Goal: Information Seeking & Learning: Learn about a topic

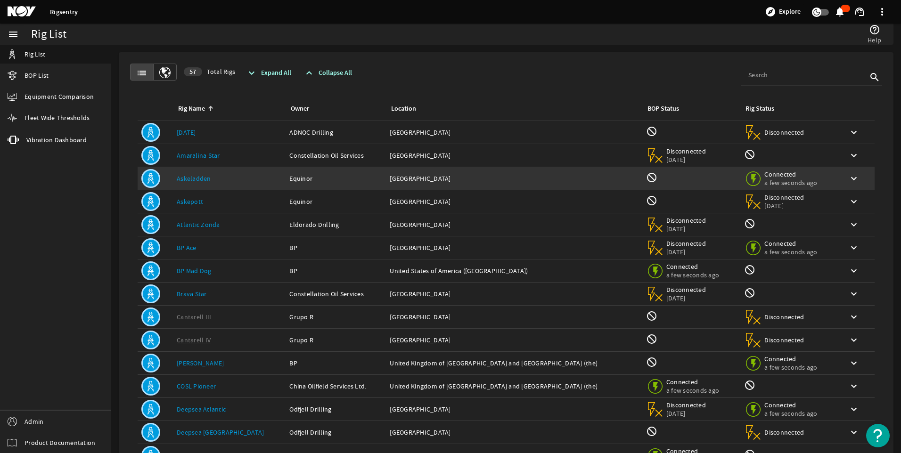
click at [289, 174] on div "Owner: Equinor" at bounding box center [335, 178] width 93 height 9
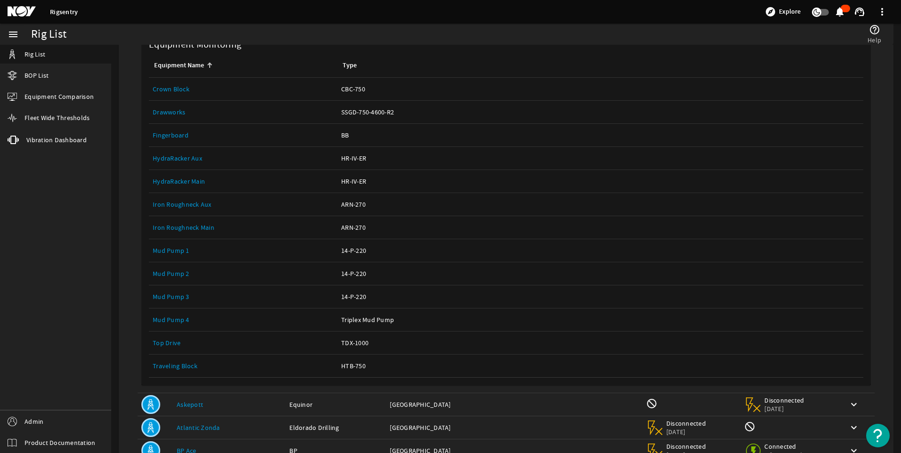
scroll to position [165, 0]
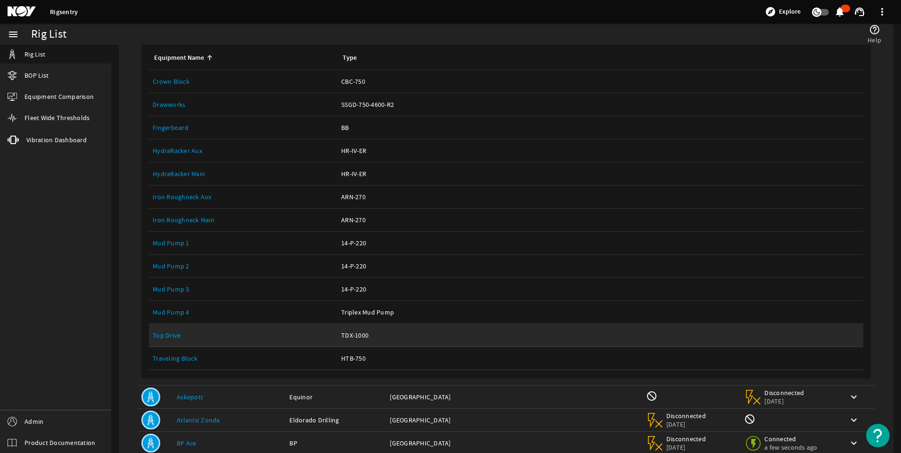
click at [168, 332] on link "Top Drive" at bounding box center [167, 335] width 28 height 8
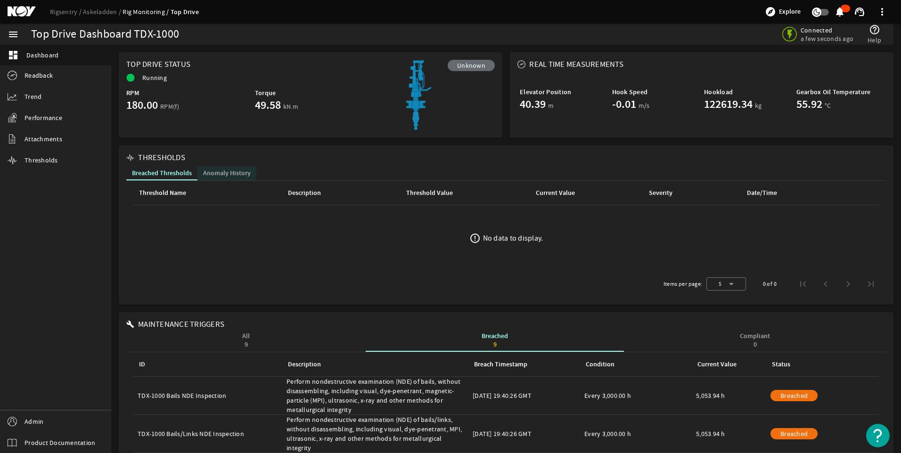
click at [230, 173] on span "Anomaly History" at bounding box center [227, 173] width 48 height 7
click at [179, 172] on span "Breached Thresholds" at bounding box center [162, 173] width 60 height 7
click at [225, 173] on span "Anomaly History" at bounding box center [227, 173] width 48 height 7
click at [163, 170] on span "Breached Thresholds" at bounding box center [162, 173] width 60 height 7
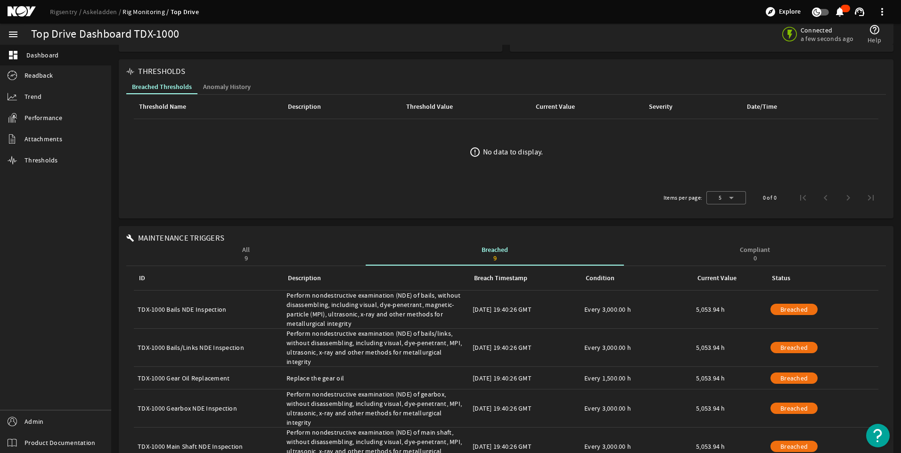
scroll to position [87, 0]
drag, startPoint x: 356, startPoint y: 291, endPoint x: 351, endPoint y: 80, distance: 210.6
click at [351, 80] on div "Top Drive Dashboard TDX-1000 Connected a few seconds ago help_outline Help Top …" at bounding box center [506, 296] width 790 height 669
click at [379, 216] on mat-card "THRESHOLDS Breached Thresholds Anomaly History Threshold Name Description Thres…" at bounding box center [506, 138] width 774 height 159
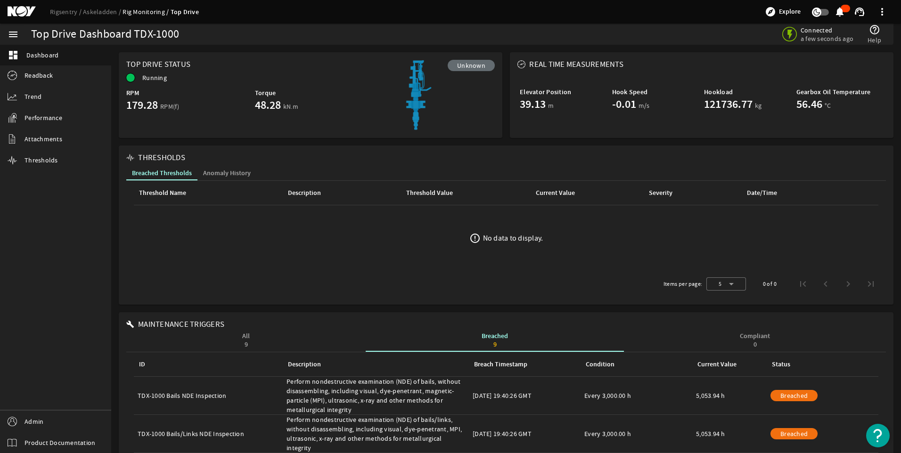
click at [236, 170] on span "Anomaly History" at bounding box center [227, 173] width 48 height 7
click at [179, 170] on span "Breached Thresholds" at bounding box center [162, 173] width 60 height 7
click at [232, 174] on span "Anomaly History" at bounding box center [227, 173] width 48 height 7
click at [170, 174] on span "Breached Thresholds" at bounding box center [162, 173] width 60 height 7
click at [222, 172] on span "Anomaly History" at bounding box center [227, 173] width 48 height 7
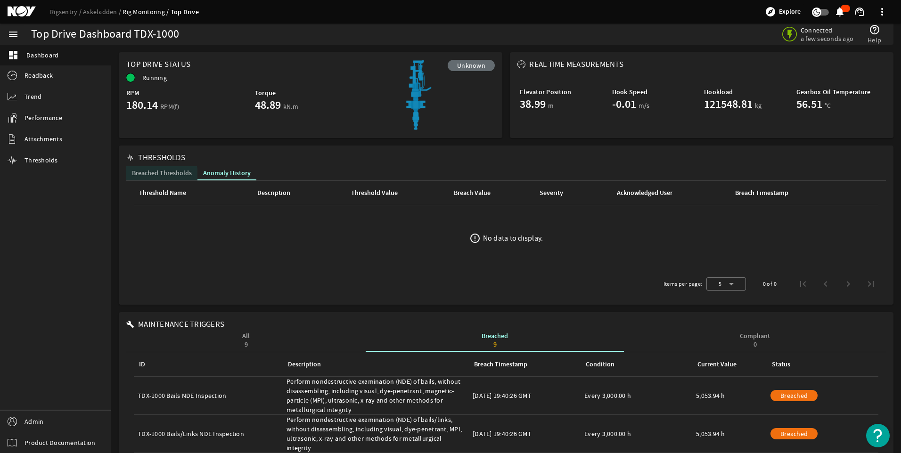
click at [159, 175] on span "Breached Thresholds" at bounding box center [162, 173] width 60 height 7
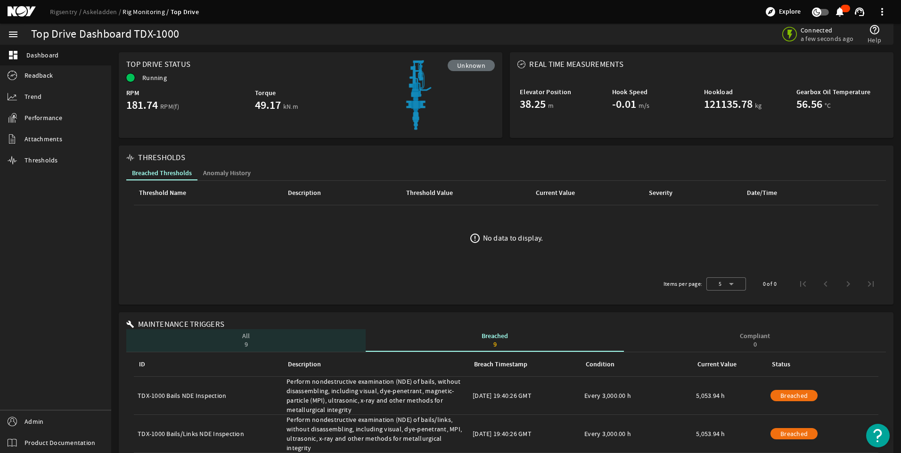
click at [256, 343] on div "All 9" at bounding box center [245, 340] width 239 height 23
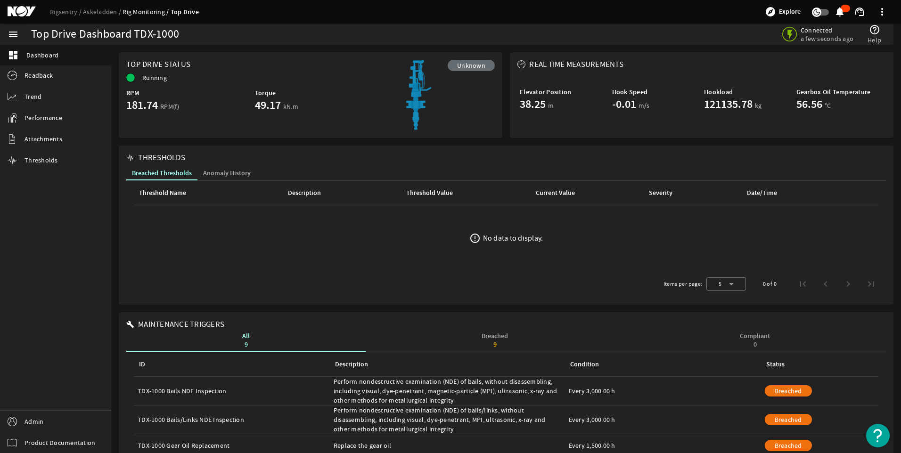
click at [506, 343] on div "Breached 9" at bounding box center [495, 340] width 258 height 23
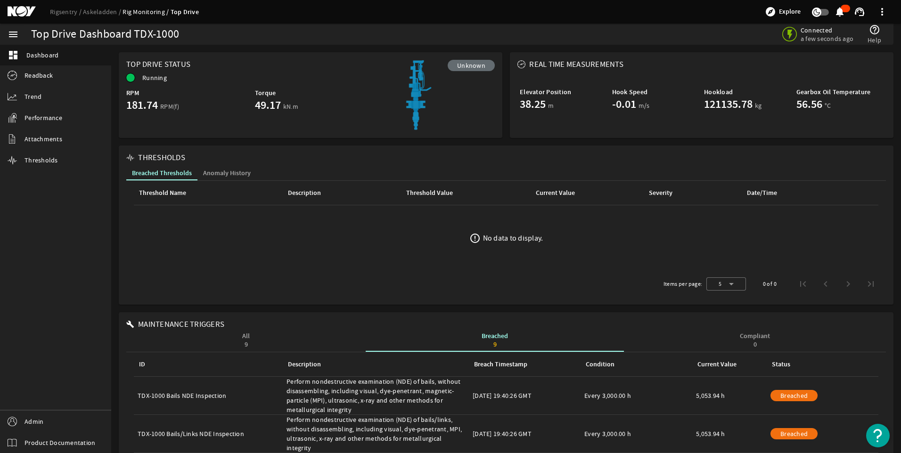
click at [749, 335] on div "Compliant 0" at bounding box center [755, 340] width 30 height 15
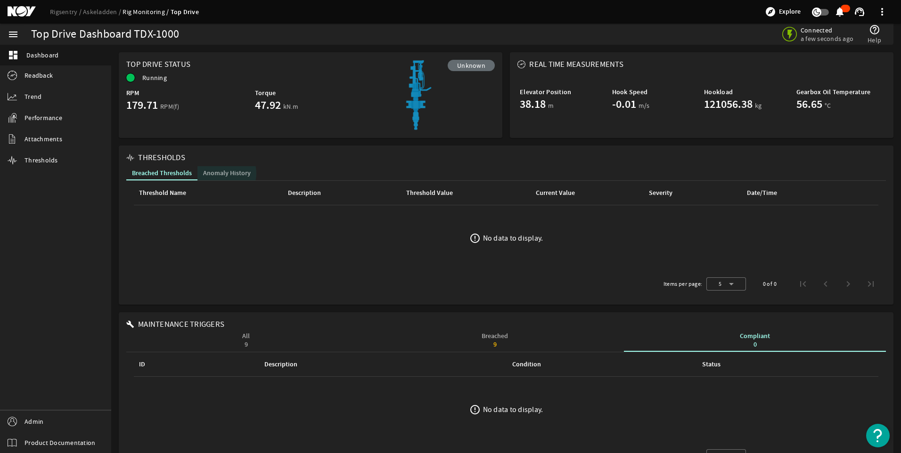
click at [218, 173] on span "Anomaly History" at bounding box center [227, 173] width 48 height 7
click at [163, 173] on span "Breached Thresholds" at bounding box center [162, 173] width 60 height 7
click at [42, 71] on span "Readback" at bounding box center [38, 75] width 28 height 9
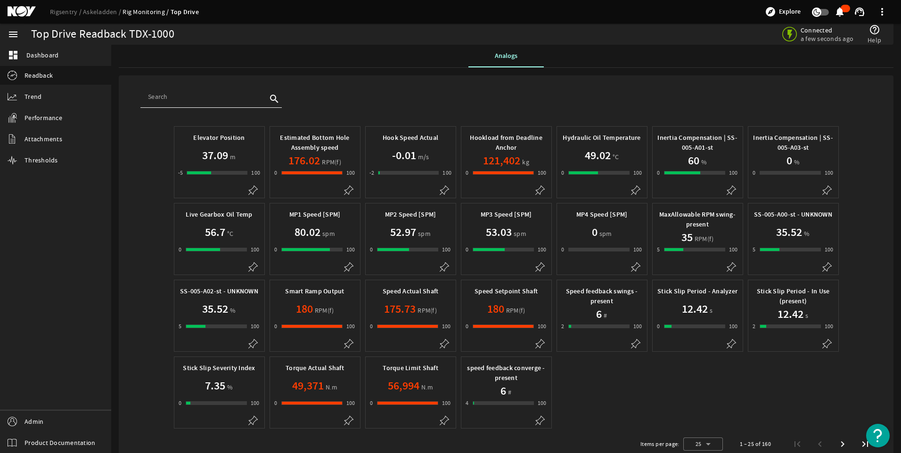
scroll to position [25, 0]
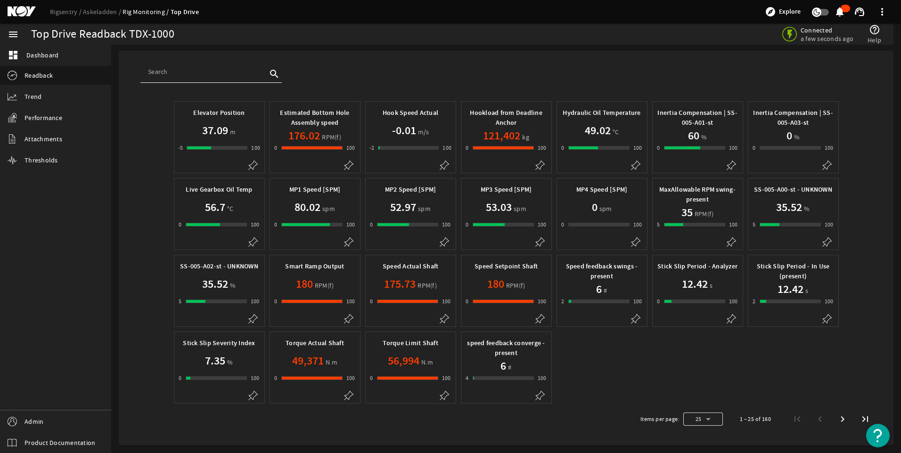
click at [709, 421] on div at bounding box center [703, 419] width 40 height 23
click at [703, 398] on mat-option "50" at bounding box center [696, 394] width 40 height 23
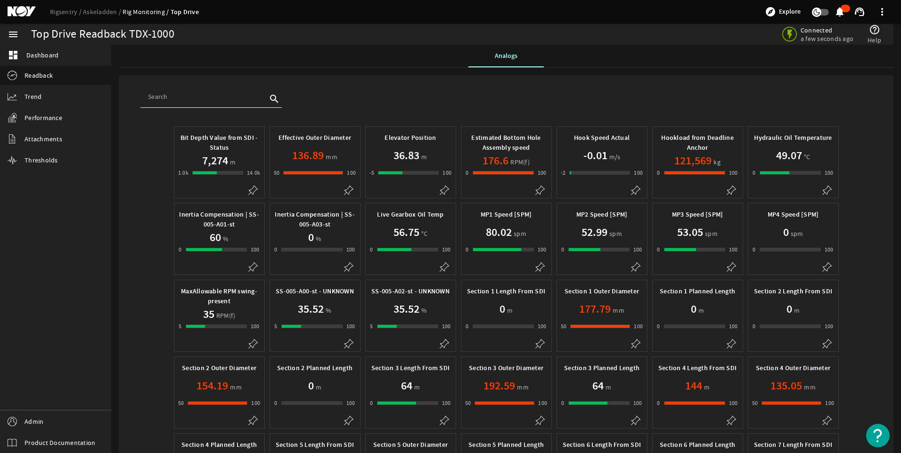
scroll to position [332, 0]
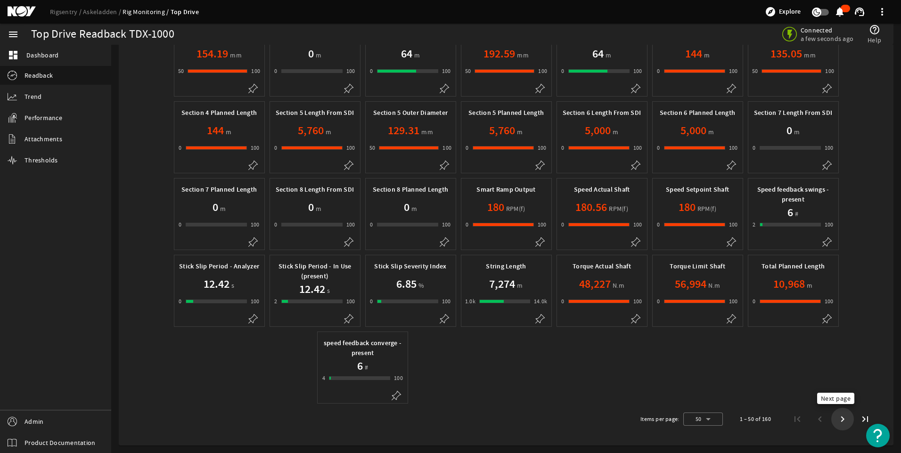
click at [838, 420] on span "Next page" at bounding box center [842, 419] width 17 height 17
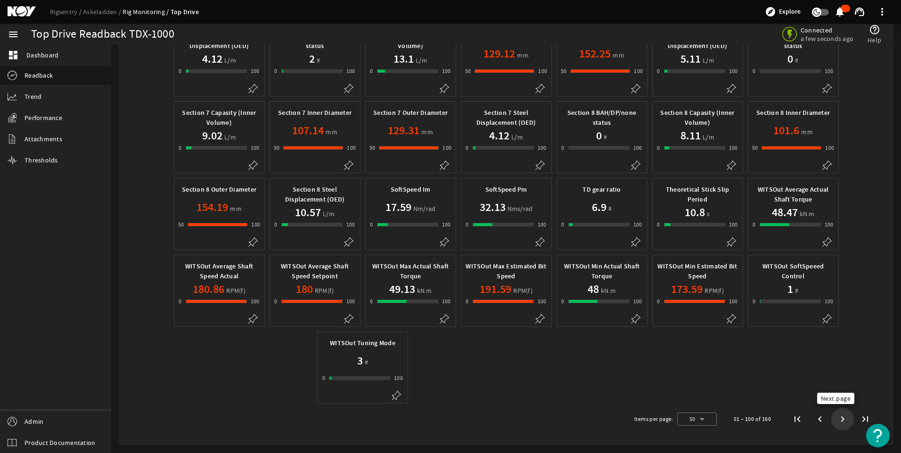
click at [834, 422] on span "Next page" at bounding box center [842, 419] width 17 height 17
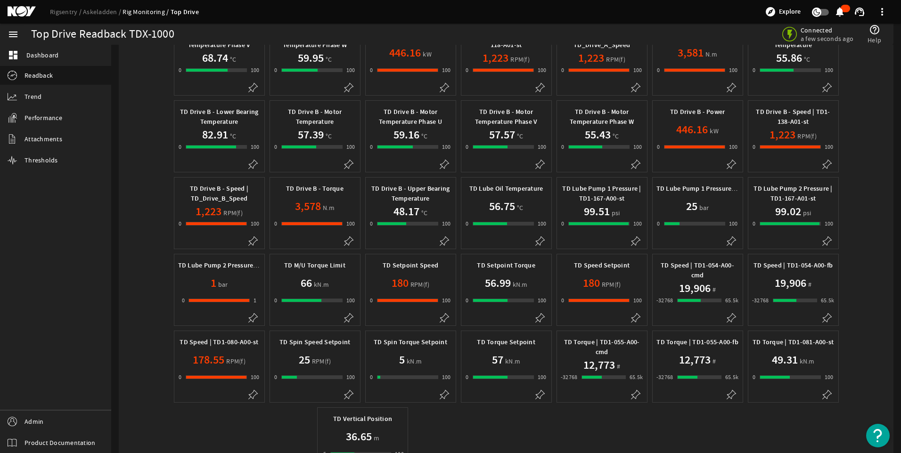
scroll to position [0, 0]
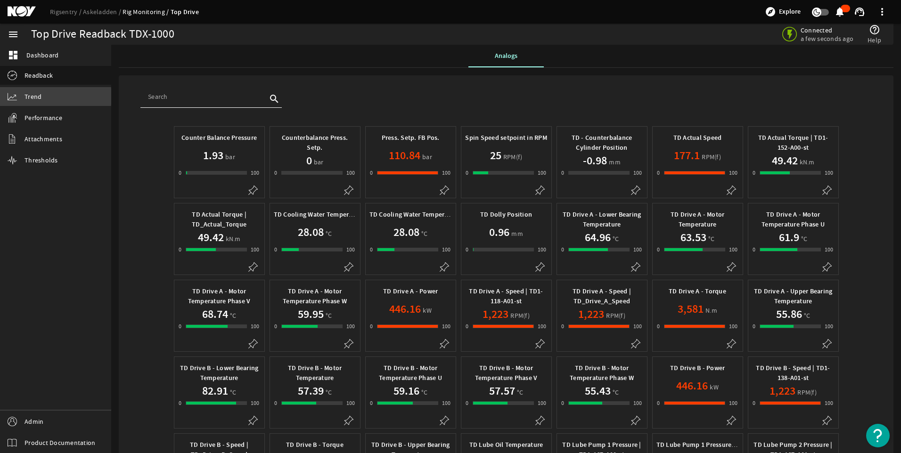
click at [45, 97] on link "Trend" at bounding box center [55, 96] width 111 height 19
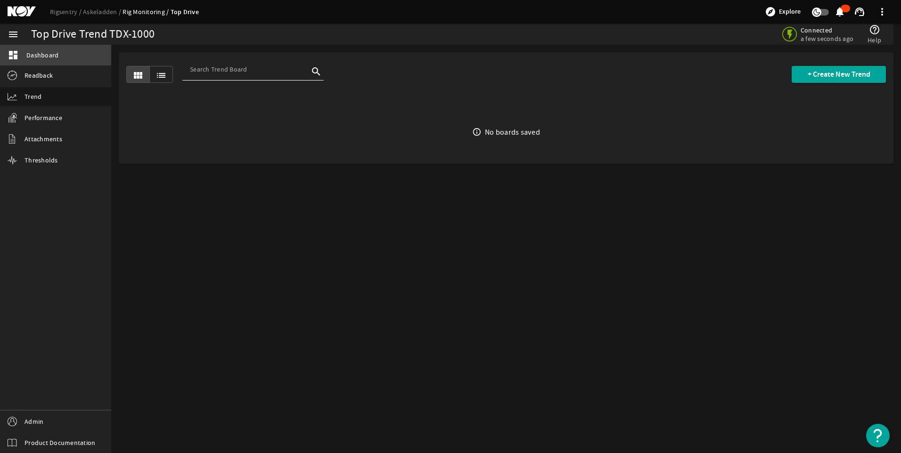
click at [46, 54] on span "Dashboard" at bounding box center [42, 54] width 32 height 9
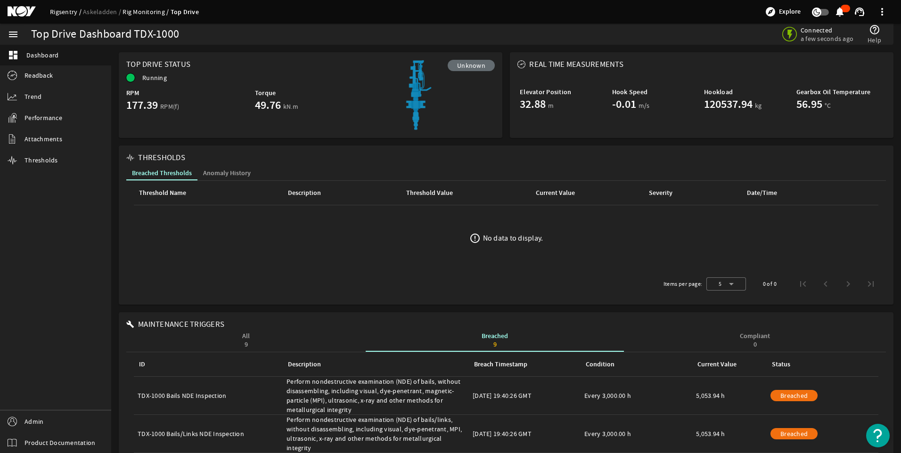
click at [66, 11] on link "Rigsentry" at bounding box center [66, 12] width 33 height 8
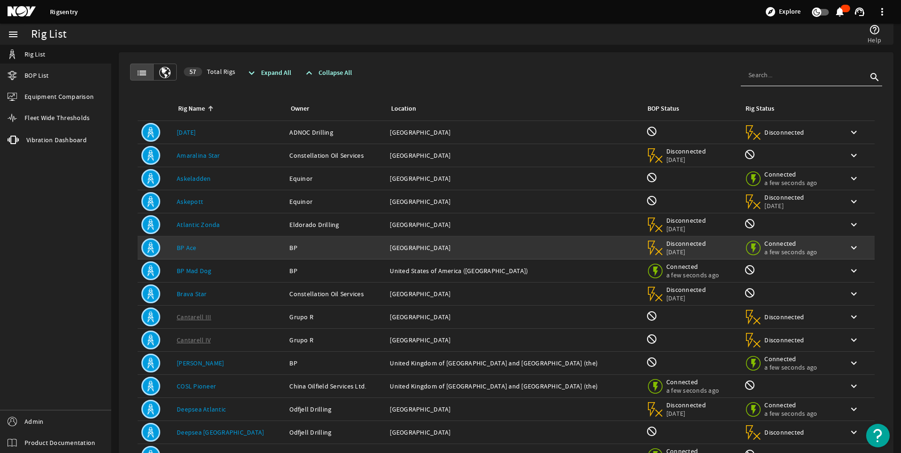
scroll to position [67, 0]
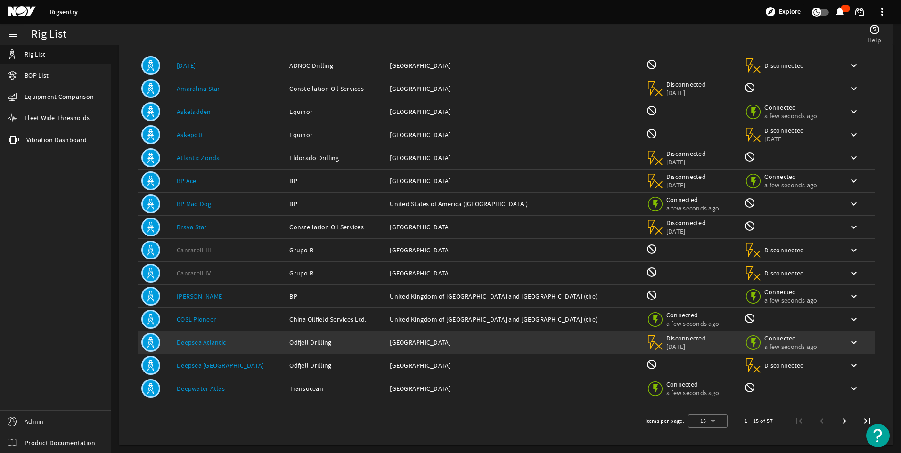
click at [213, 350] on td "Rig Name: Deepsea Atlantic" at bounding box center [229, 342] width 113 height 23
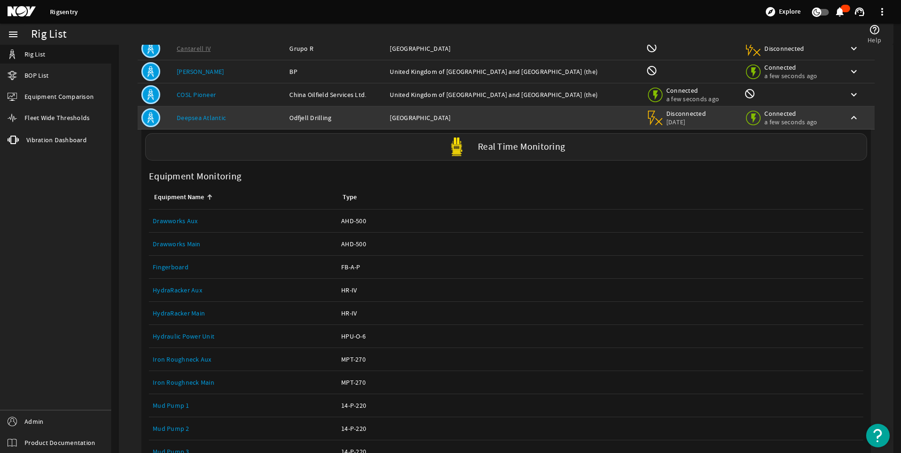
scroll to position [486, 0]
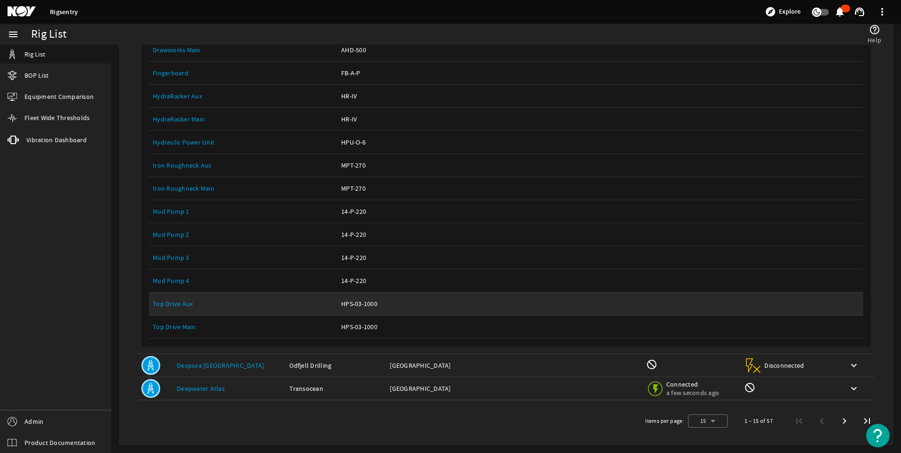
click at [183, 305] on link "Top Drive Aux" at bounding box center [173, 304] width 40 height 8
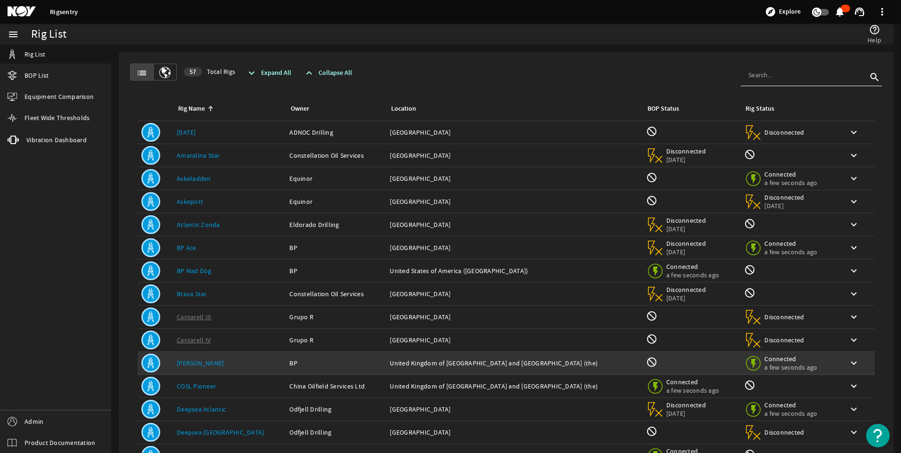
click at [501, 373] on td "Location: United Kingdom of Great Britain and Northern Ireland (the)" at bounding box center [514, 363] width 256 height 23
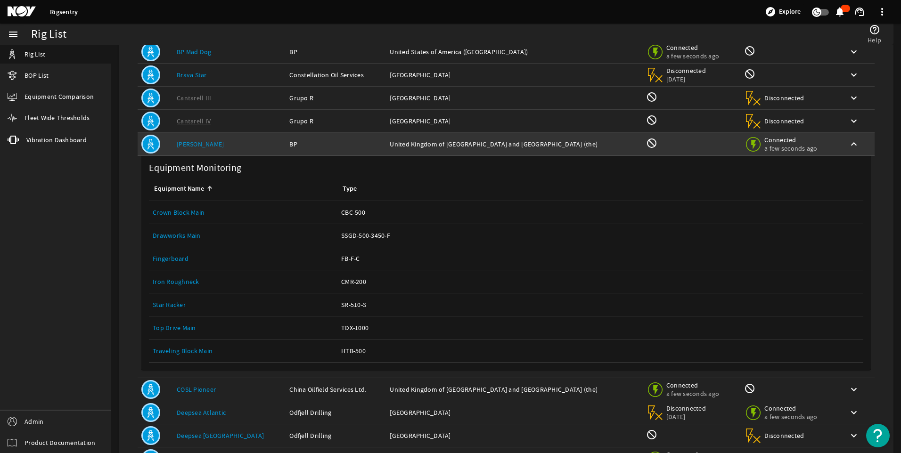
scroll to position [289, 0]
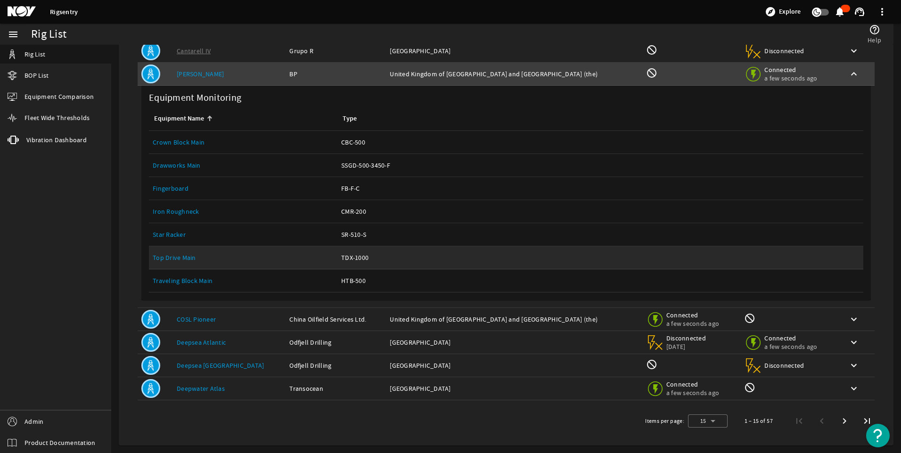
drag, startPoint x: 501, startPoint y: 373, endPoint x: 171, endPoint y: 261, distance: 348.9
click at [171, 261] on link "Top Drive Main" at bounding box center [174, 257] width 43 height 8
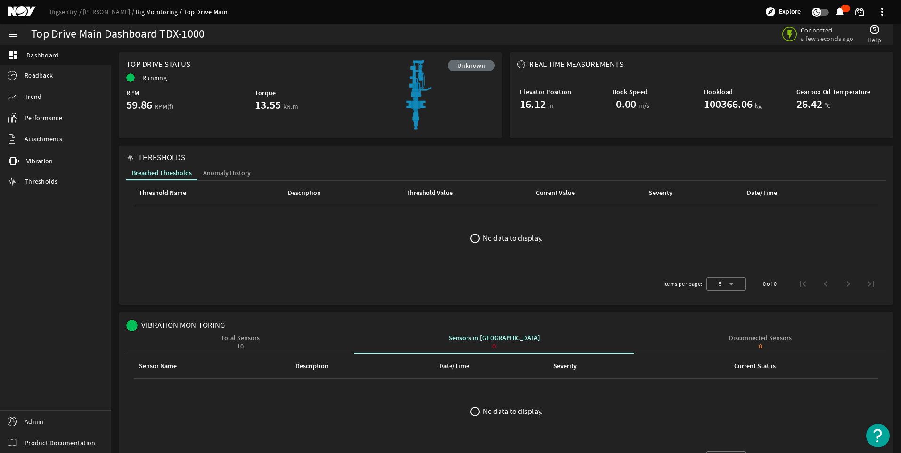
click at [291, 216] on ds-error-state "error_outline No data to display." at bounding box center [505, 237] width 759 height 65
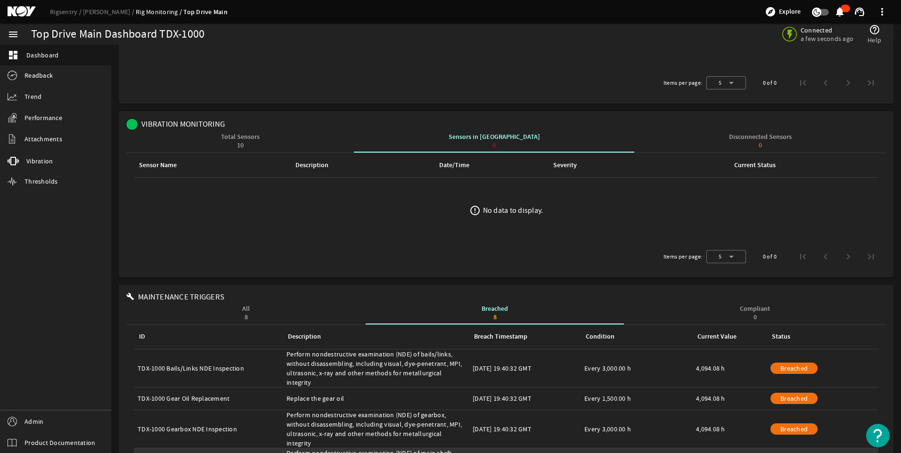
scroll to position [201, 0]
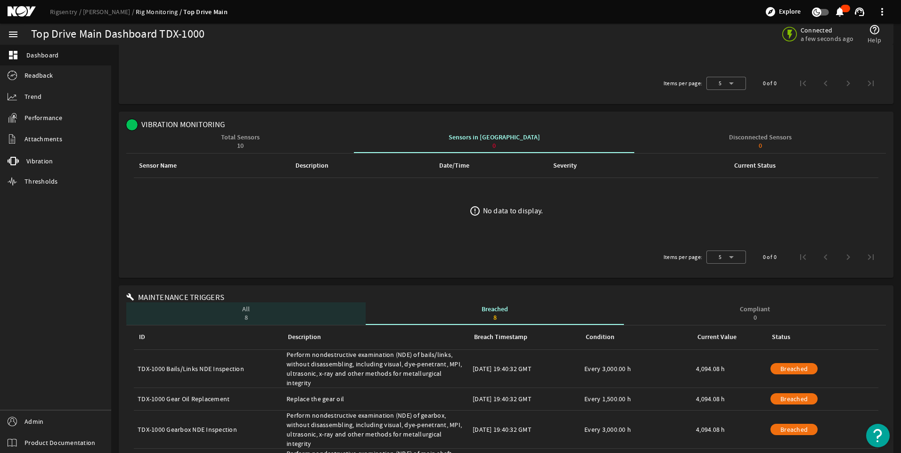
click at [266, 311] on div "All 8" at bounding box center [245, 313] width 239 height 23
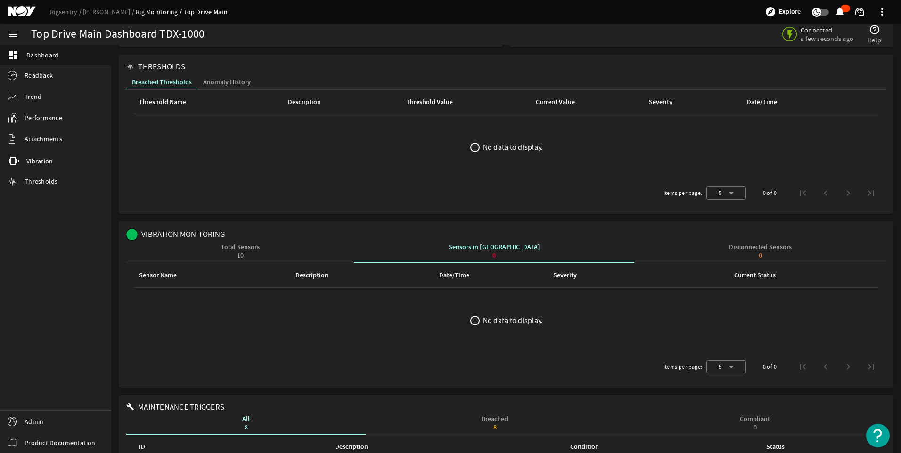
scroll to position [97, 0]
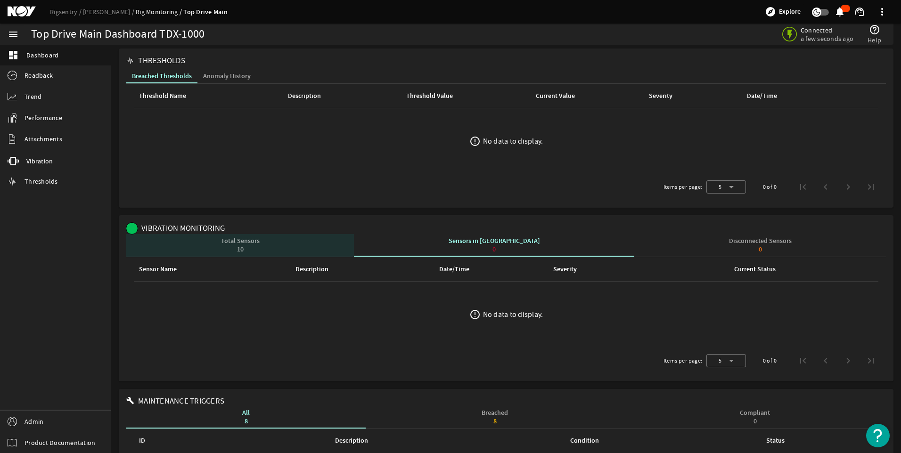
click at [242, 242] on div "Total Sensors 10" at bounding box center [240, 245] width 39 height 15
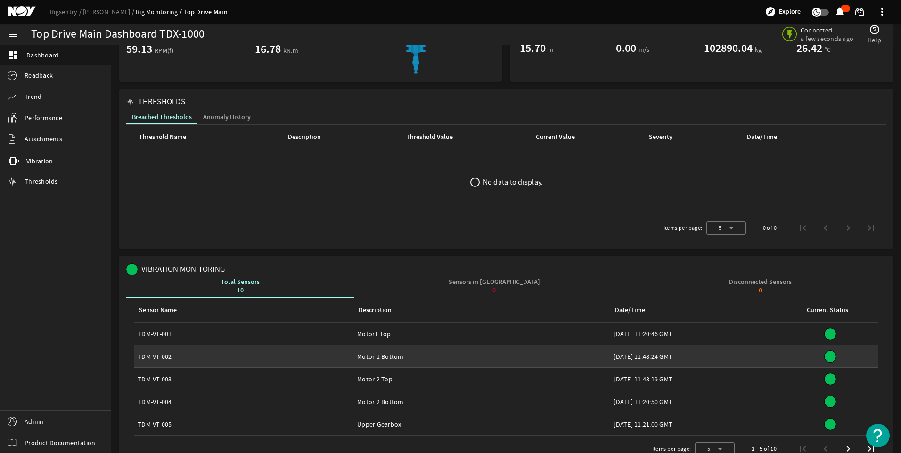
scroll to position [0, 0]
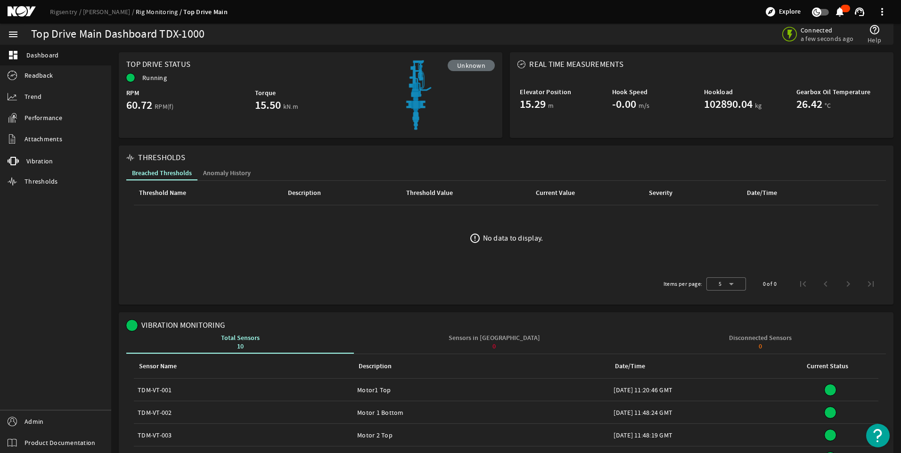
click at [136, 9] on link "Rig Monitoring" at bounding box center [160, 12] width 48 height 8
click at [99, 14] on link "Clair Ridge" at bounding box center [109, 12] width 53 height 8
click at [93, 11] on link "Clair Ridge" at bounding box center [109, 12] width 53 height 8
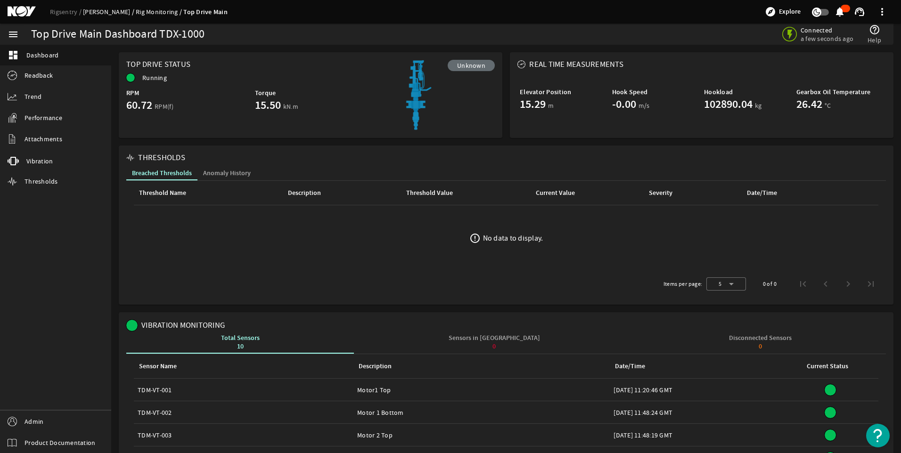
click at [93, 11] on link "Clair Ridge" at bounding box center [109, 12] width 53 height 8
click at [54, 10] on link "Rigsentry" at bounding box center [66, 12] width 33 height 8
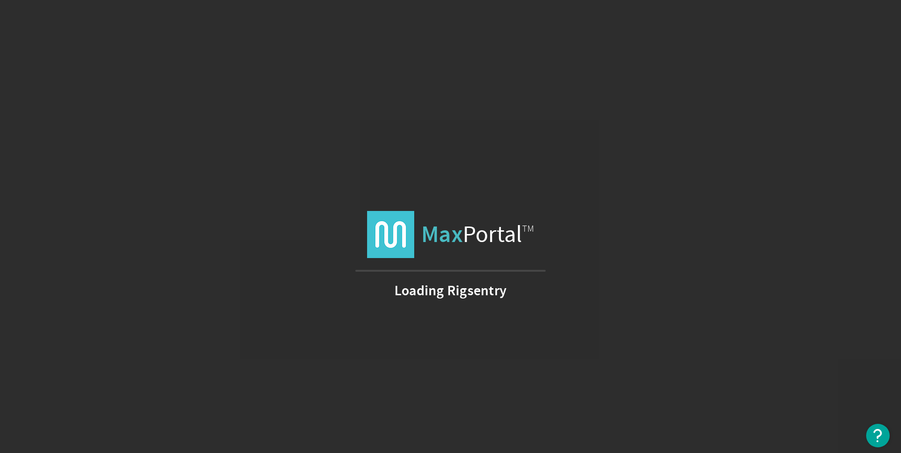
drag, startPoint x: 0, startPoint y: 0, endPoint x: 127, endPoint y: 144, distance: 191.9
click at [127, 144] on div "Max Portal TM Loading Rigsentry" at bounding box center [450, 226] width 901 height 453
